Goal: Task Accomplishment & Management: Manage account settings

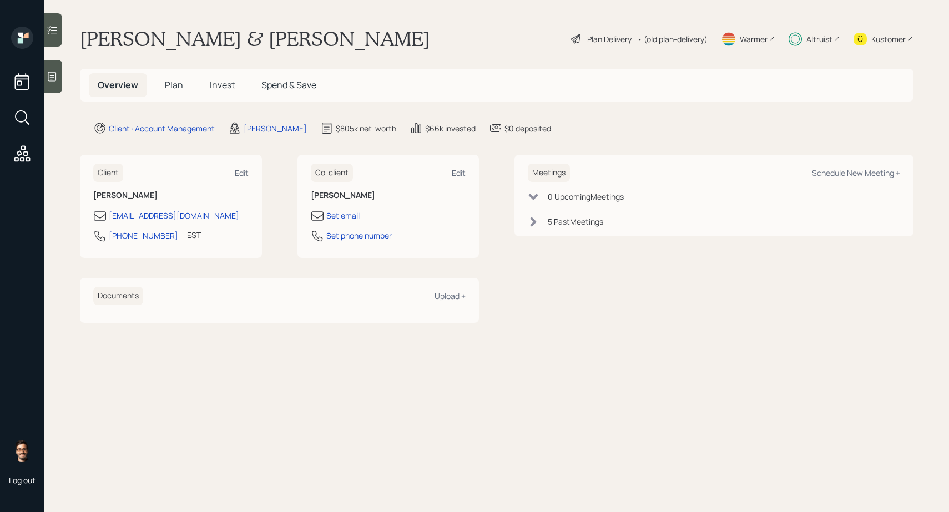
click at [59, 26] on div at bounding box center [53, 29] width 18 height 33
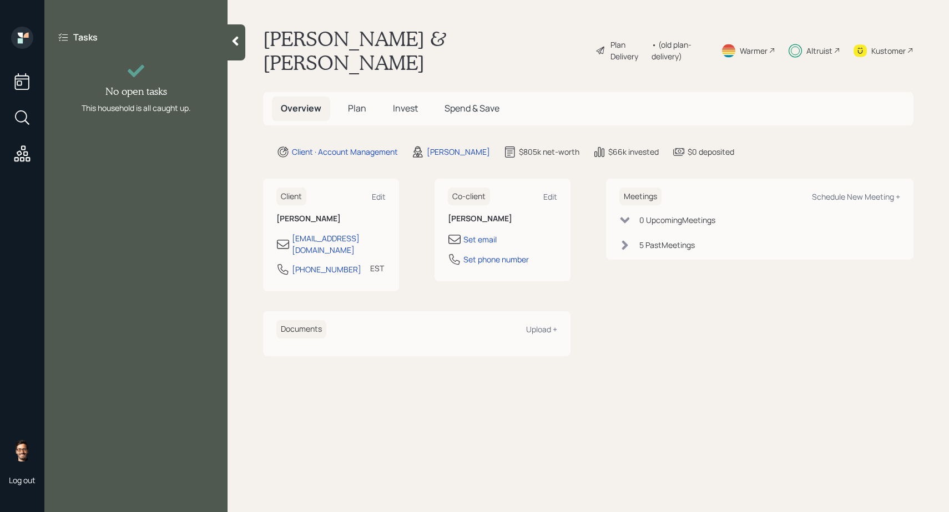
click at [401, 97] on h5 "Invest" at bounding box center [405, 109] width 43 height 24
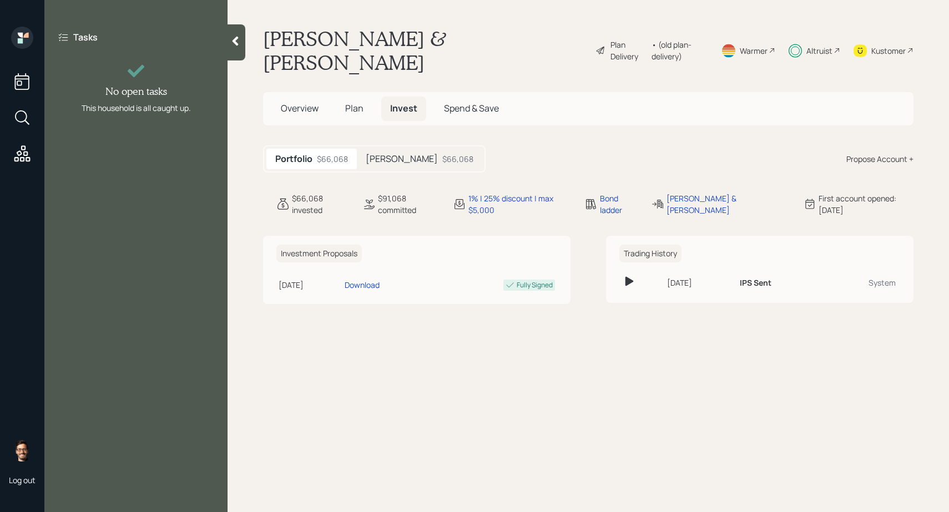
click at [388, 154] on h5 "[PERSON_NAME]" at bounding box center [402, 159] width 72 height 11
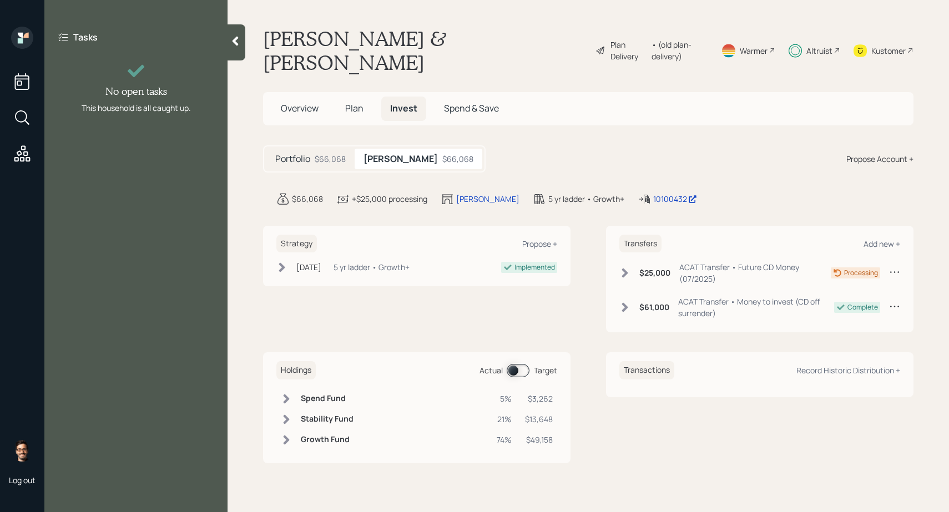
click at [529, 364] on span at bounding box center [518, 370] width 23 height 13
click at [523, 364] on span at bounding box center [518, 370] width 23 height 13
click at [359, 102] on span "Plan" at bounding box center [354, 108] width 18 height 12
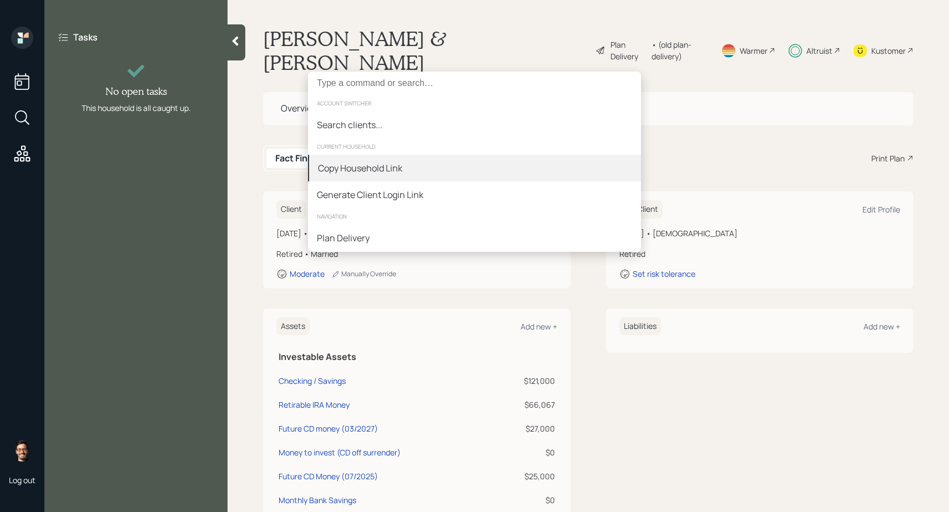
click at [402, 175] on div "Copy Household Link" at bounding box center [474, 168] width 333 height 27
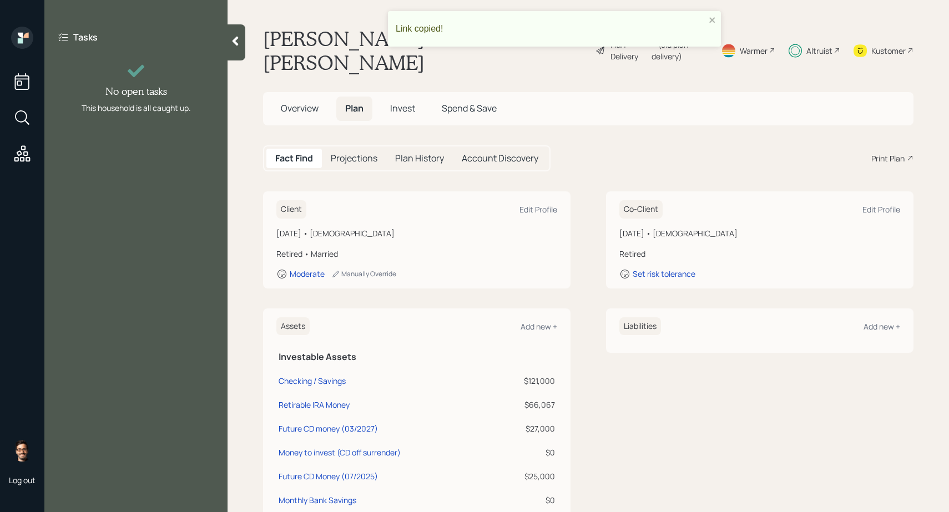
click at [351, 153] on h5 "Projections" at bounding box center [354, 158] width 47 height 11
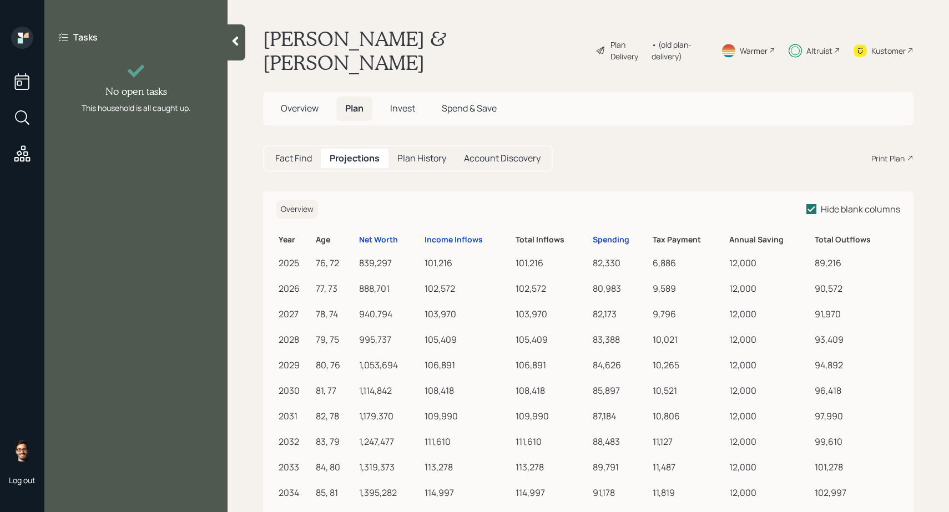
click at [239, 46] on icon at bounding box center [235, 41] width 11 height 11
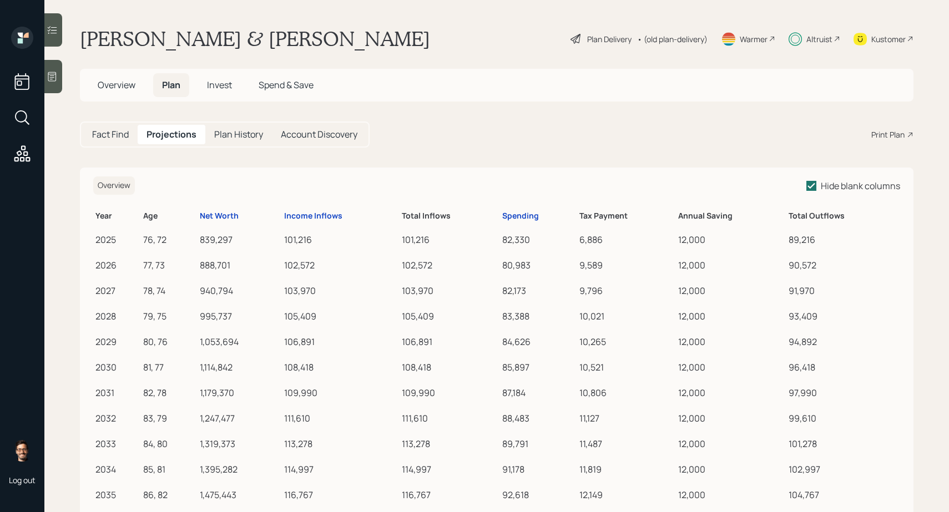
click at [249, 137] on h5 "Plan History" at bounding box center [238, 134] width 49 height 11
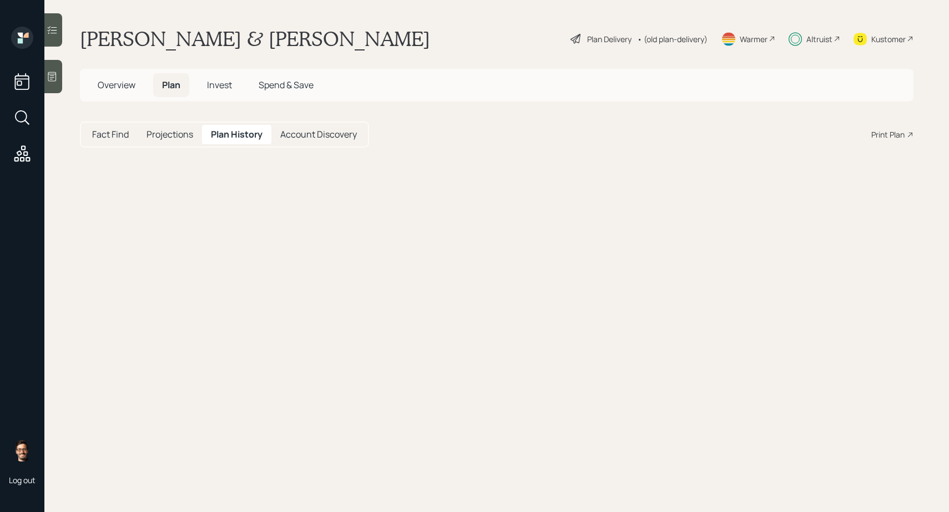
select select "2b513049-0853-4134-b7ca-a5fb8486aaf9"
select select "0df91ba6-1bc2-4463-be42-7232ba01f697"
select select "1afd8b37-801d-4340-b97c-b48b2b03c6eb"
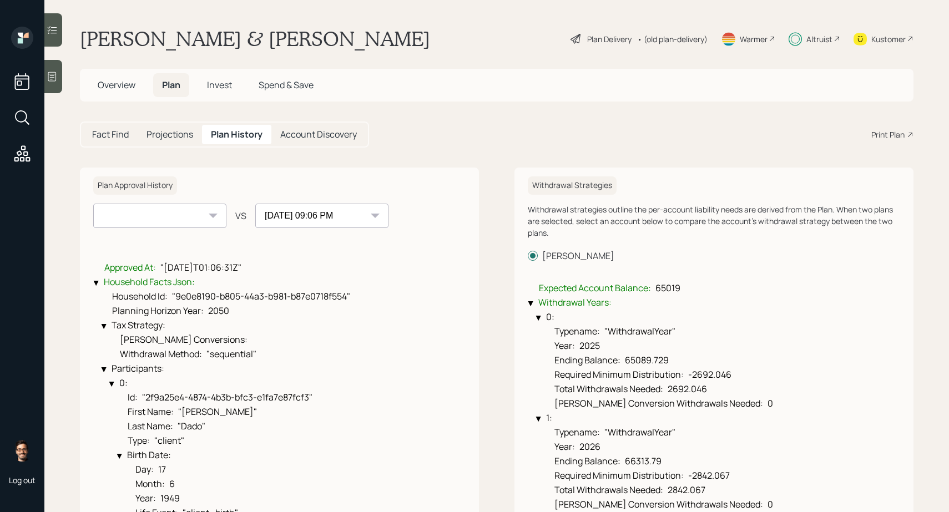
click at [204, 215] on select "[DATE] 09:06 PM" at bounding box center [159, 216] width 133 height 24
select select "bc2b7c3a-5da8-4964-8a46-18280363424f"
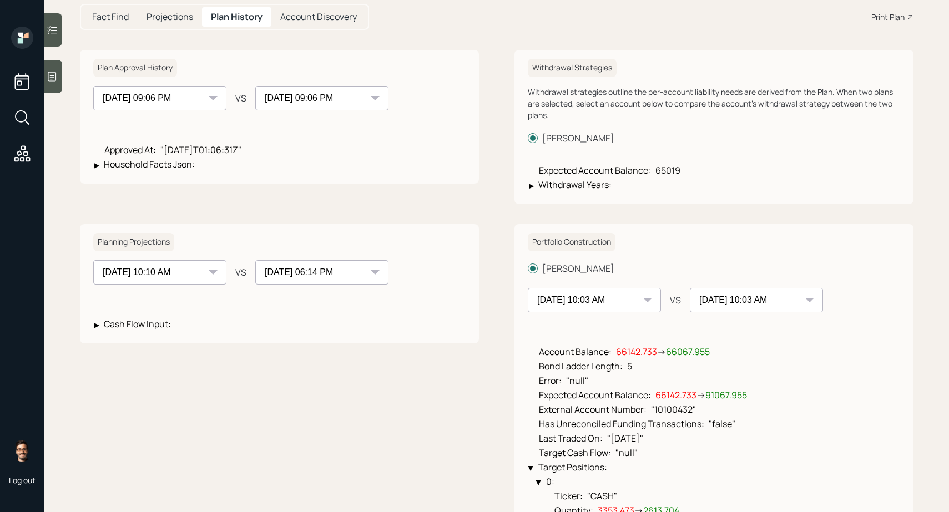
scroll to position [187, 0]
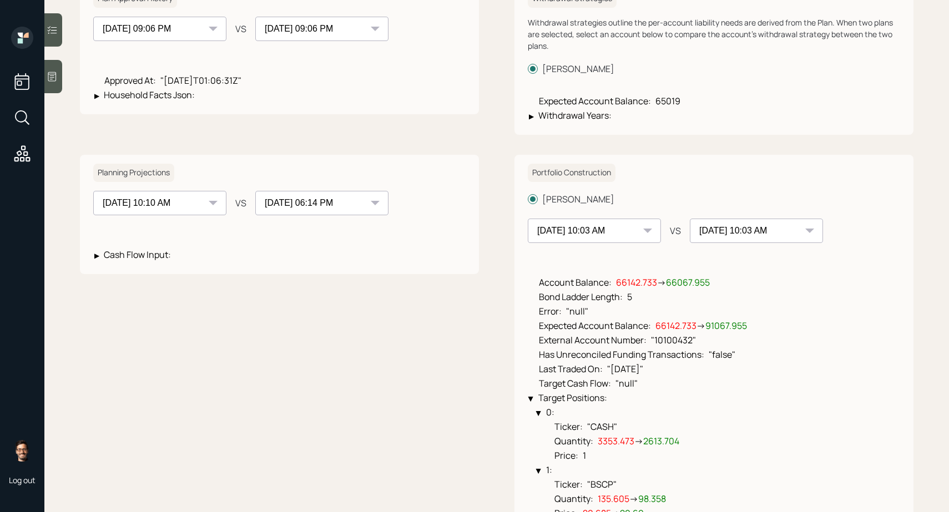
click at [567, 230] on select "[DATE] 10:15 AM [DATE] 10:19 AM [DATE] 10:16 AM [DATE] 10:20 AM [DATE] 10:15 AM…" at bounding box center [594, 231] width 133 height 24
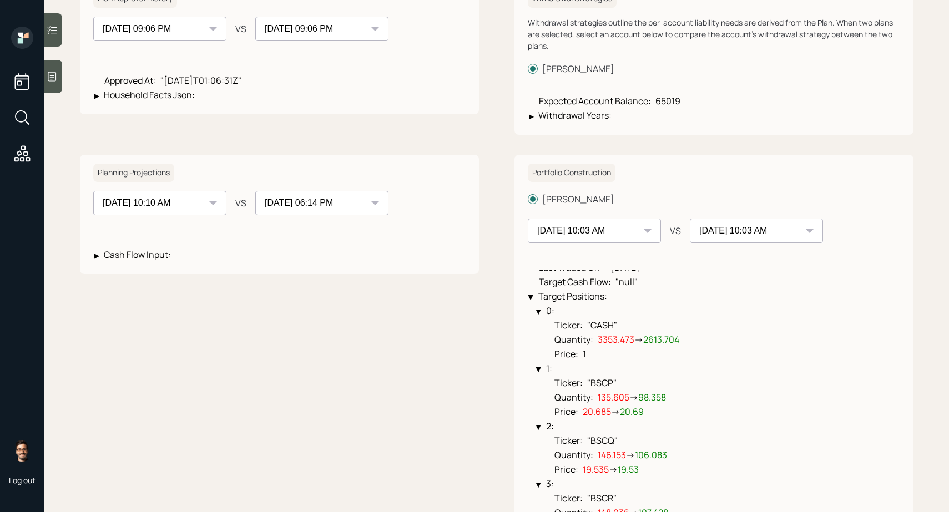
scroll to position [104, 0]
click at [185, 205] on select "[DATE] 06:14 PM [DATE] 10:10 AM [DATE] 10:10 AM [DATE] 10:09 AM [DATE] 10:10 AM…" at bounding box center [159, 203] width 133 height 24
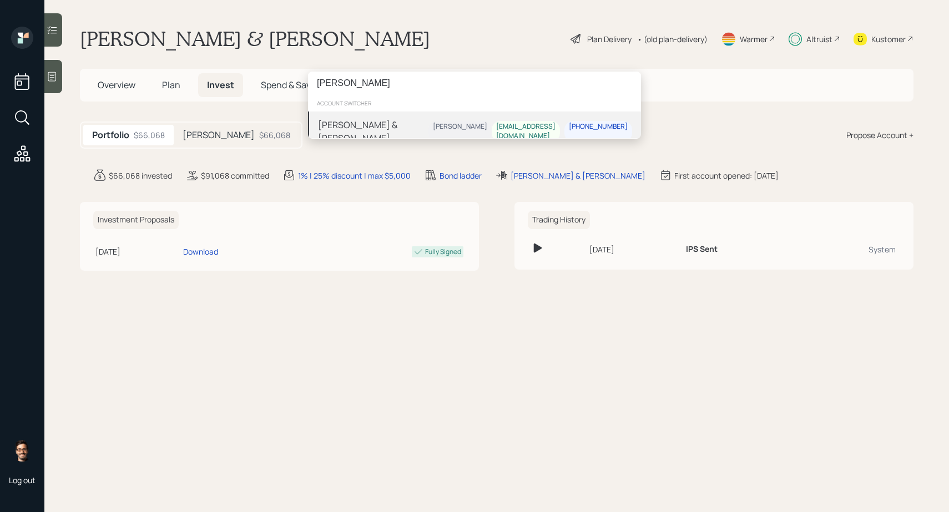
type input "[PERSON_NAME]"
